Goal: Task Accomplishment & Management: Manage account settings

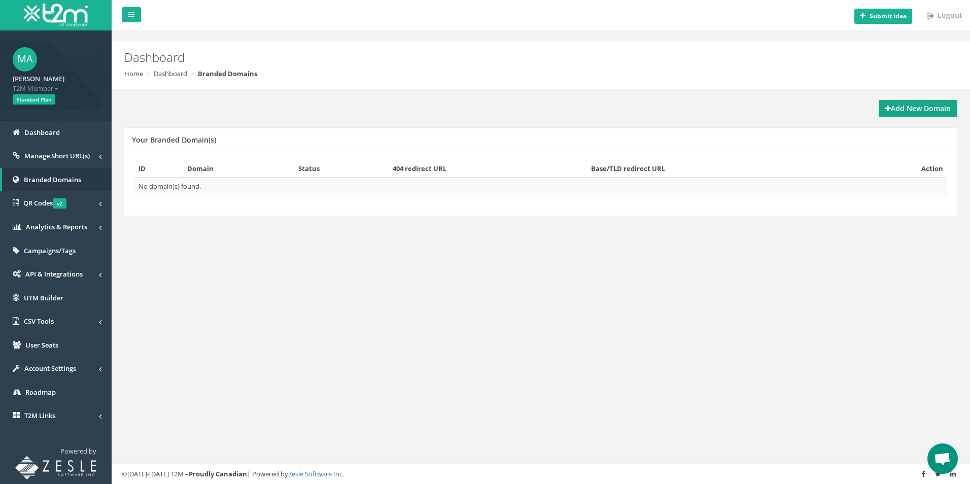
click at [937, 111] on strong "Add New Domain" at bounding box center [917, 108] width 65 height 10
drag, startPoint x: 317, startPoint y: 84, endPoint x: 191, endPoint y: 93, distance: 126.1
click at [196, 92] on div "Add New Domain Your Branded Domain(s) ID Domain Status 404 redirect URL Base/TL…" at bounding box center [540, 168] width 843 height 159
click at [62, 122] on link "Dashboard" at bounding box center [56, 133] width 112 height 24
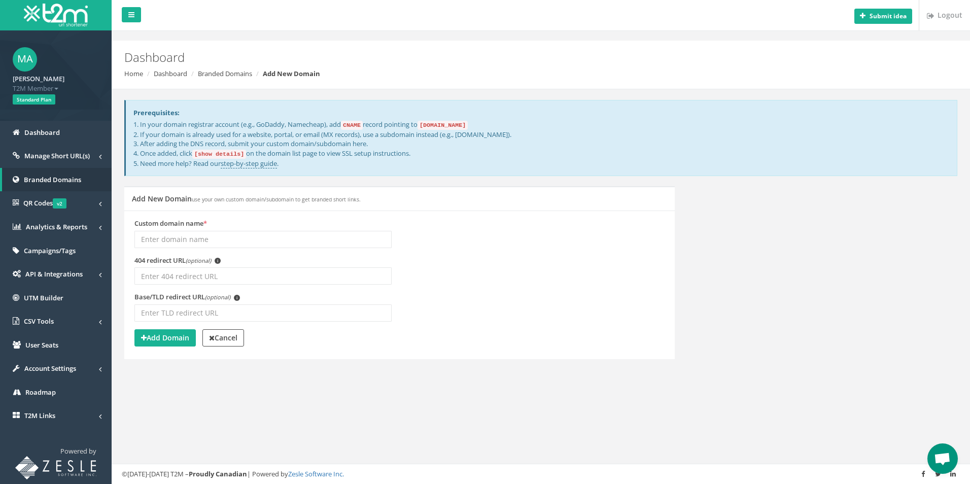
click at [454, 224] on div "Custom domain name *" at bounding box center [399, 237] width 545 height 37
